Goal: Transaction & Acquisition: Purchase product/service

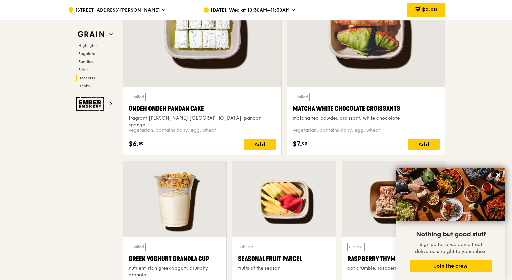
scroll to position [1575, 0]
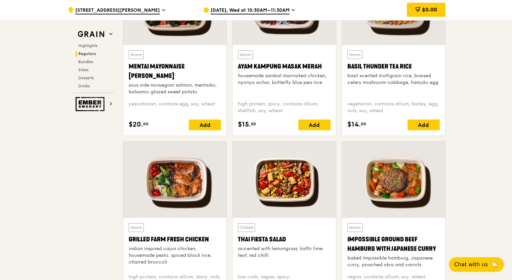
scroll to position [604, 0]
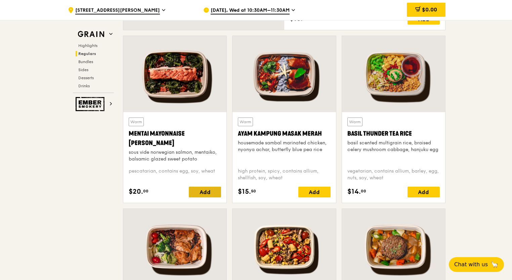
click at [212, 191] on div "Add" at bounding box center [205, 192] width 32 height 11
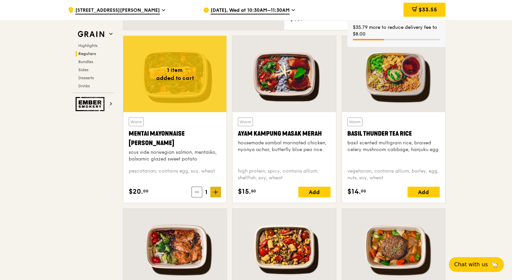
click at [217, 190] on icon at bounding box center [215, 192] width 5 height 5
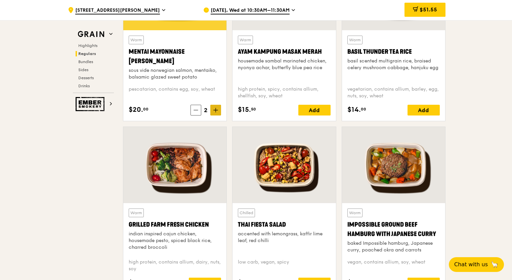
scroll to position [772, 0]
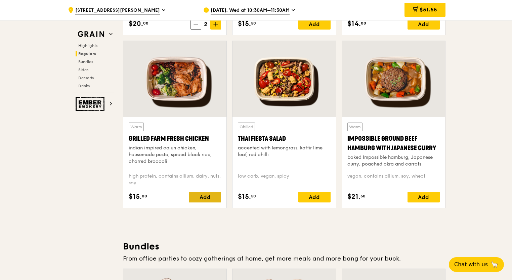
click at [207, 196] on div "Add" at bounding box center [205, 197] width 32 height 11
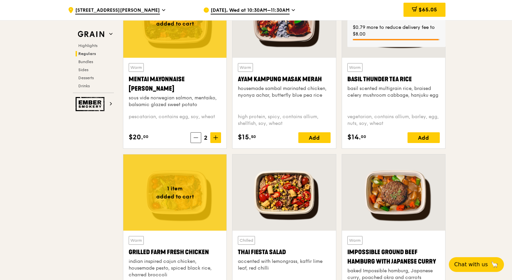
scroll to position [638, 0]
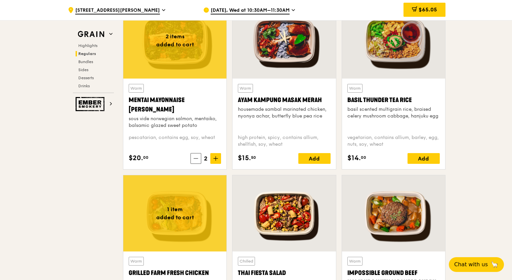
click at [429, 161] on div "Add" at bounding box center [423, 158] width 32 height 11
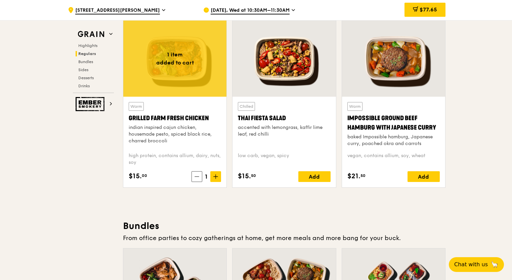
scroll to position [772, 0]
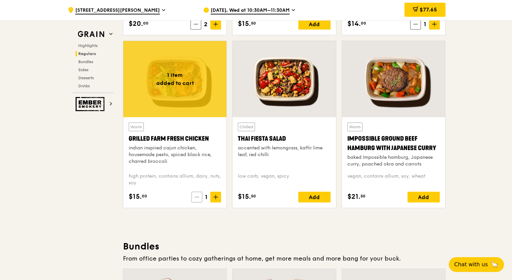
click at [194, 197] on span at bounding box center [196, 197] width 11 height 11
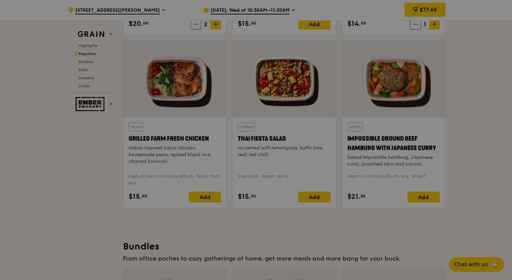
scroll to position [638, 0]
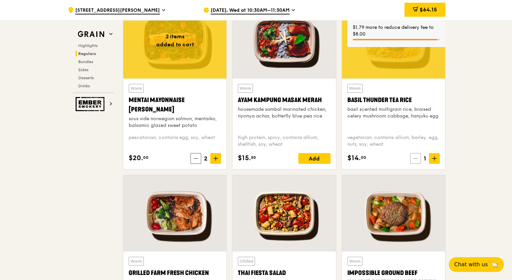
click at [417, 156] on icon at bounding box center [415, 158] width 5 height 5
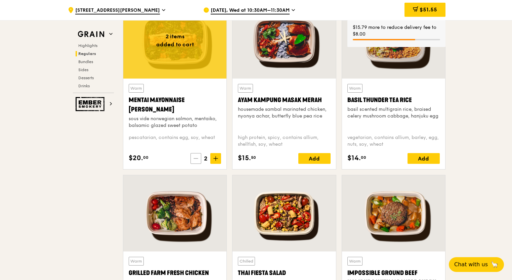
click at [198, 162] on span at bounding box center [195, 158] width 11 height 11
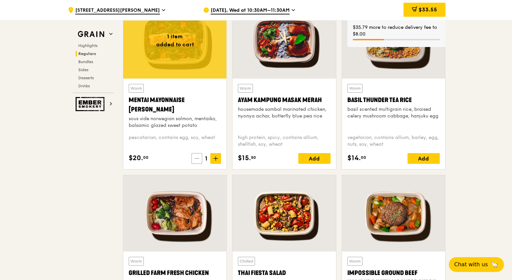
click at [194, 158] on span at bounding box center [196, 158] width 11 height 11
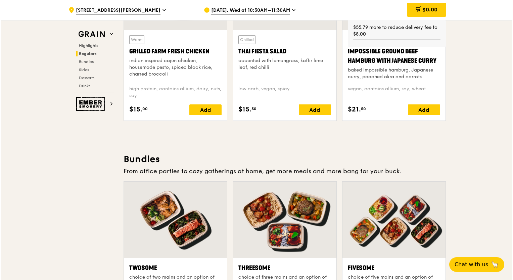
scroll to position [940, 0]
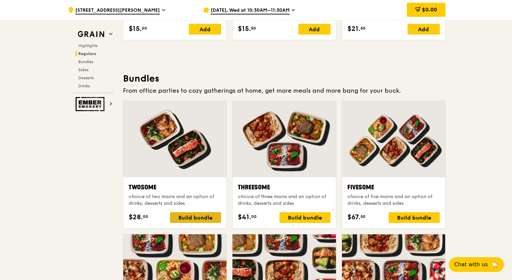
click at [191, 216] on div "Build bundle" at bounding box center [195, 217] width 51 height 11
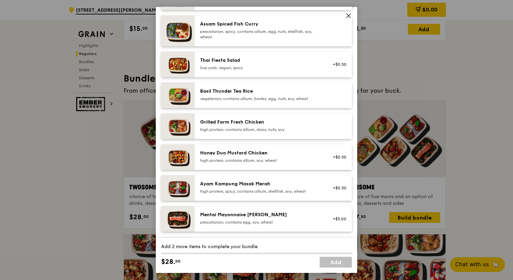
scroll to position [168, 0]
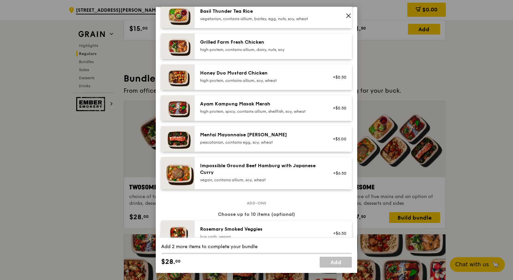
click at [223, 138] on div "Mentai Mayonnaise [PERSON_NAME]" at bounding box center [260, 135] width 121 height 7
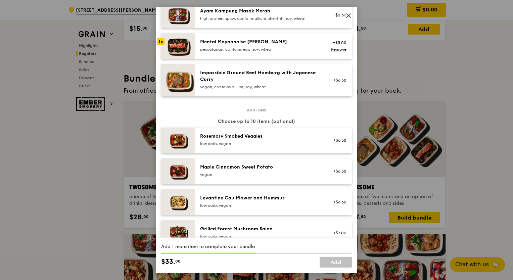
scroll to position [269, 0]
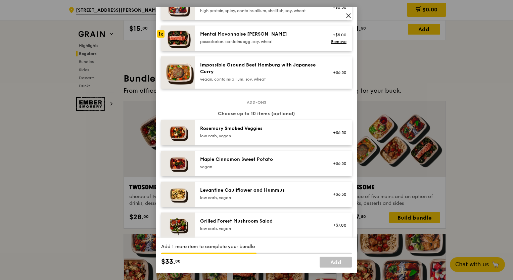
click at [284, 191] on div "Levantine Cauliflower and Hummus" at bounding box center [260, 190] width 121 height 7
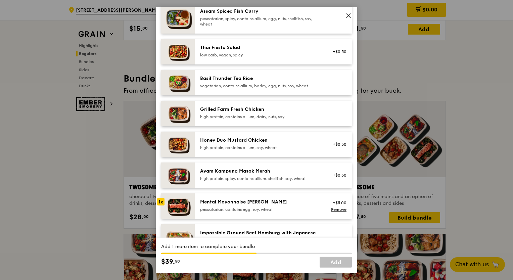
scroll to position [101, 0]
click at [301, 210] on div "pescatarian, contains egg, soy, wheat" at bounding box center [260, 209] width 121 height 5
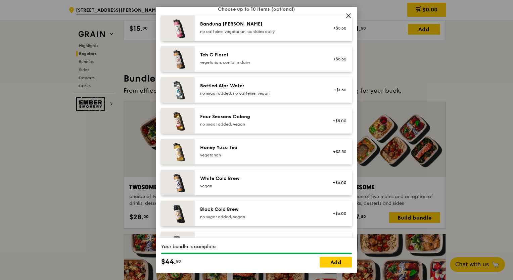
scroll to position [771, 0]
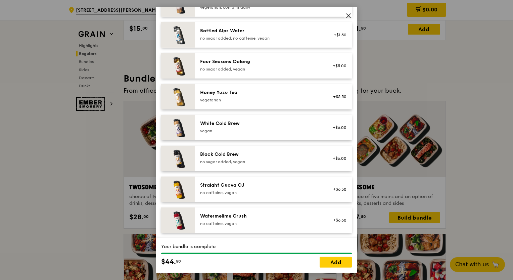
click at [263, 212] on div "Watermelime Crush no caffeine, vegan +$6.50" at bounding box center [273, 220] width 157 height 26
click at [331, 225] on link "Remove" at bounding box center [338, 223] width 15 height 5
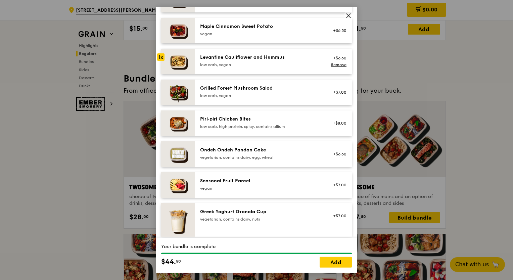
scroll to position [368, 0]
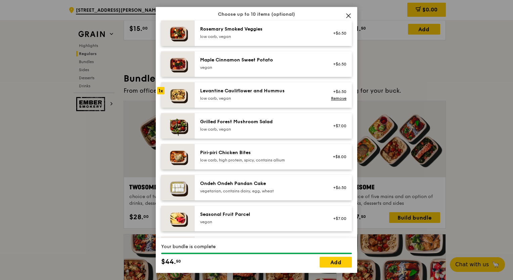
click at [230, 130] on div "low carb, vegan" at bounding box center [260, 129] width 121 height 5
click at [339, 262] on link "Add" at bounding box center [336, 262] width 32 height 11
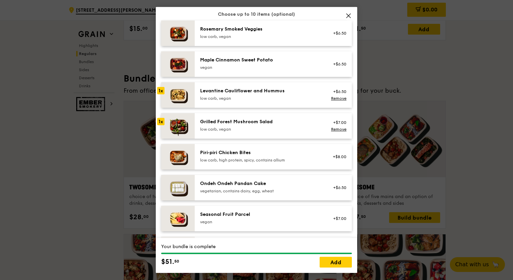
scroll to position [940, 0]
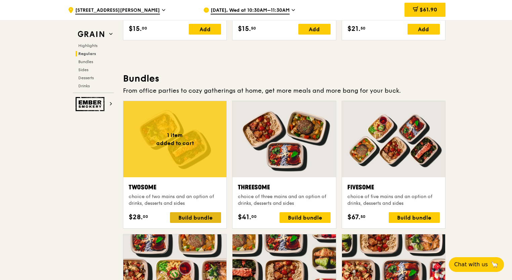
click at [189, 218] on div "Build bundle" at bounding box center [195, 217] width 51 height 11
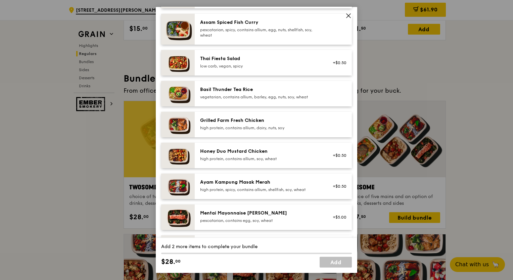
scroll to position [101, 0]
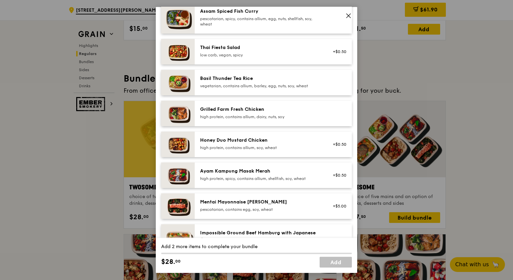
click at [301, 204] on div "Mentai Mayonnaise [PERSON_NAME]" at bounding box center [260, 202] width 121 height 7
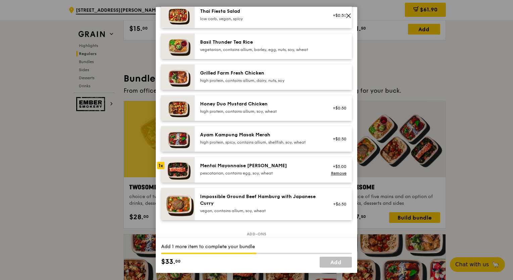
scroll to position [134, 0]
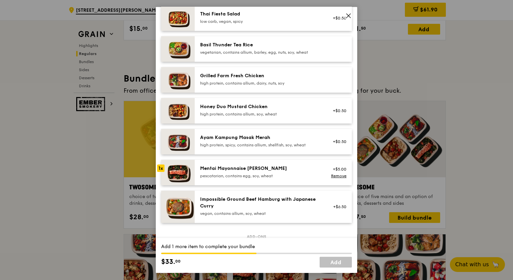
click at [287, 58] on div "Basil Thunder Tea Rice vegetarian, contains allium, barley, egg, nuts, soy, whe…" at bounding box center [273, 49] width 157 height 26
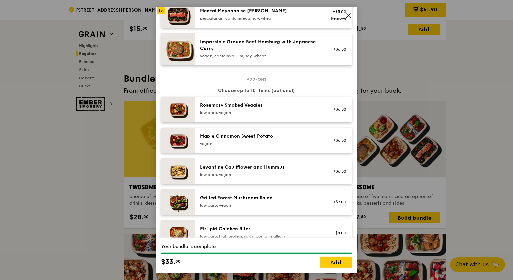
scroll to position [302, 0]
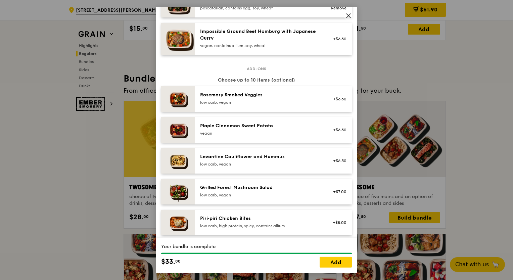
click at [240, 155] on div "Levantine Cauliflower and Hummus" at bounding box center [260, 156] width 121 height 7
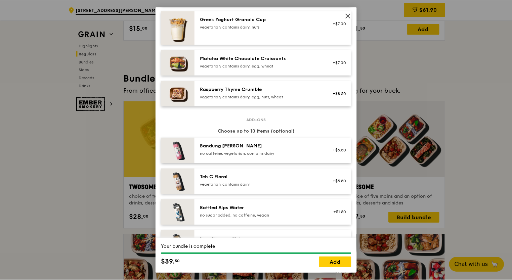
scroll to position [604, 0]
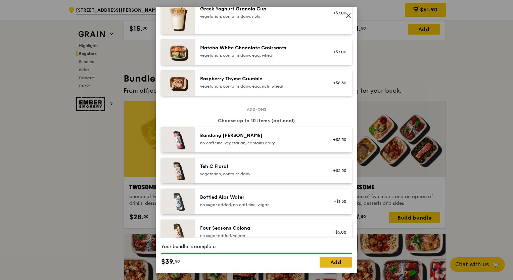
click at [338, 261] on link "Add" at bounding box center [336, 262] width 32 height 11
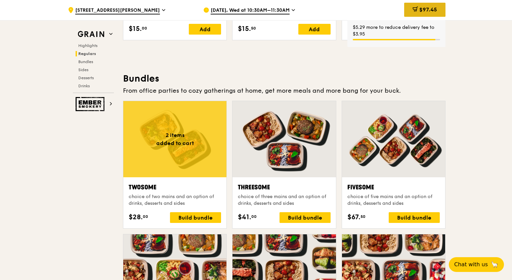
click at [434, 10] on span "$97.45" at bounding box center [428, 9] width 18 height 6
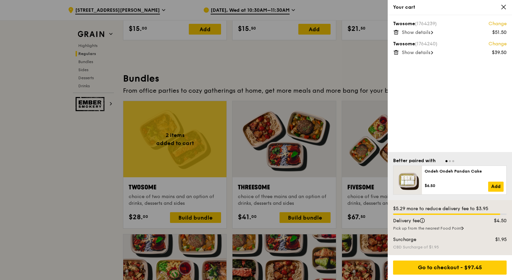
scroll to position [937, 0]
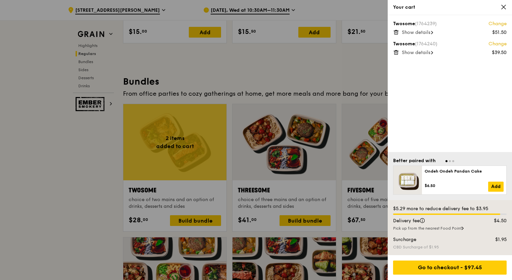
click at [332, 58] on div at bounding box center [256, 140] width 512 height 280
